Goal: Check status

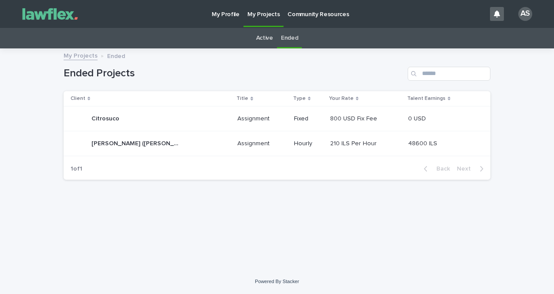
click at [266, 38] on link "Active" at bounding box center [264, 38] width 17 height 20
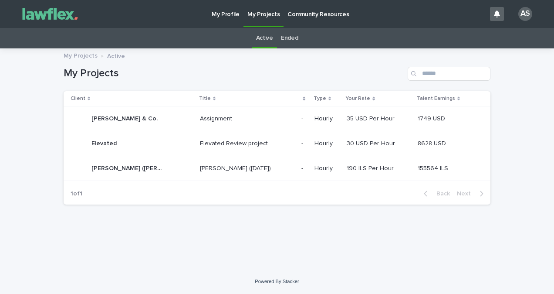
click at [233, 167] on p "[PERSON_NAME] ([DATE])" at bounding box center [236, 167] width 73 height 9
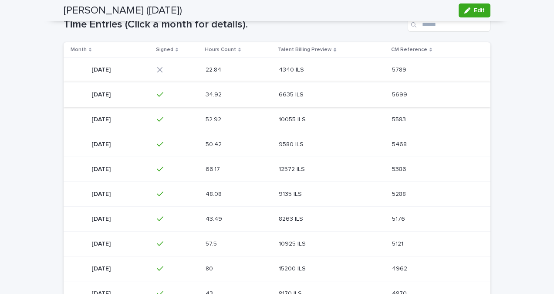
scroll to position [174, 0]
click at [323, 62] on div "4340 ILS 4340 ILS" at bounding box center [332, 69] width 106 height 14
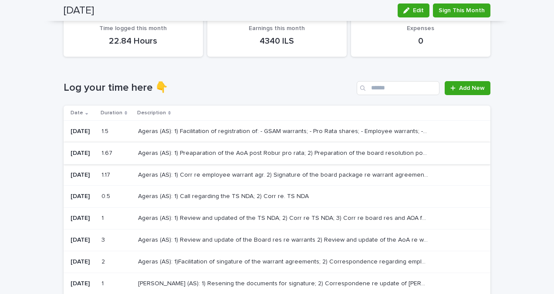
scroll to position [78, 0]
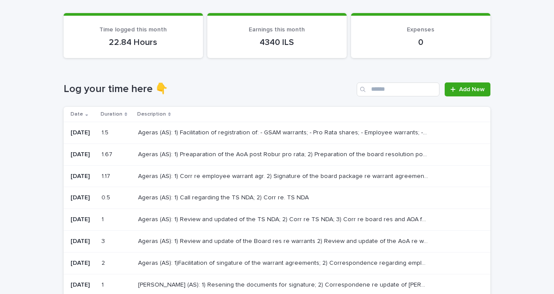
click at [268, 132] on p "Ageras (AS): 1) Facilitation of registration of: - GSAM warrants; - Pro Rata sh…" at bounding box center [284, 131] width 292 height 9
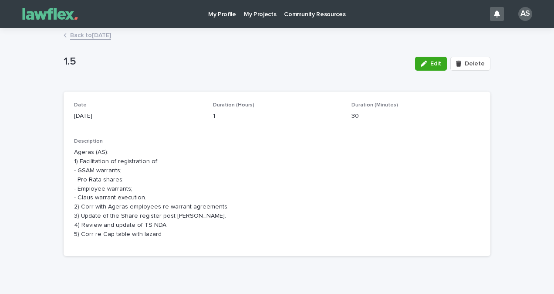
click at [261, 11] on p "My Projects" at bounding box center [260, 9] width 33 height 18
